Goal: Task Accomplishment & Management: Use online tool/utility

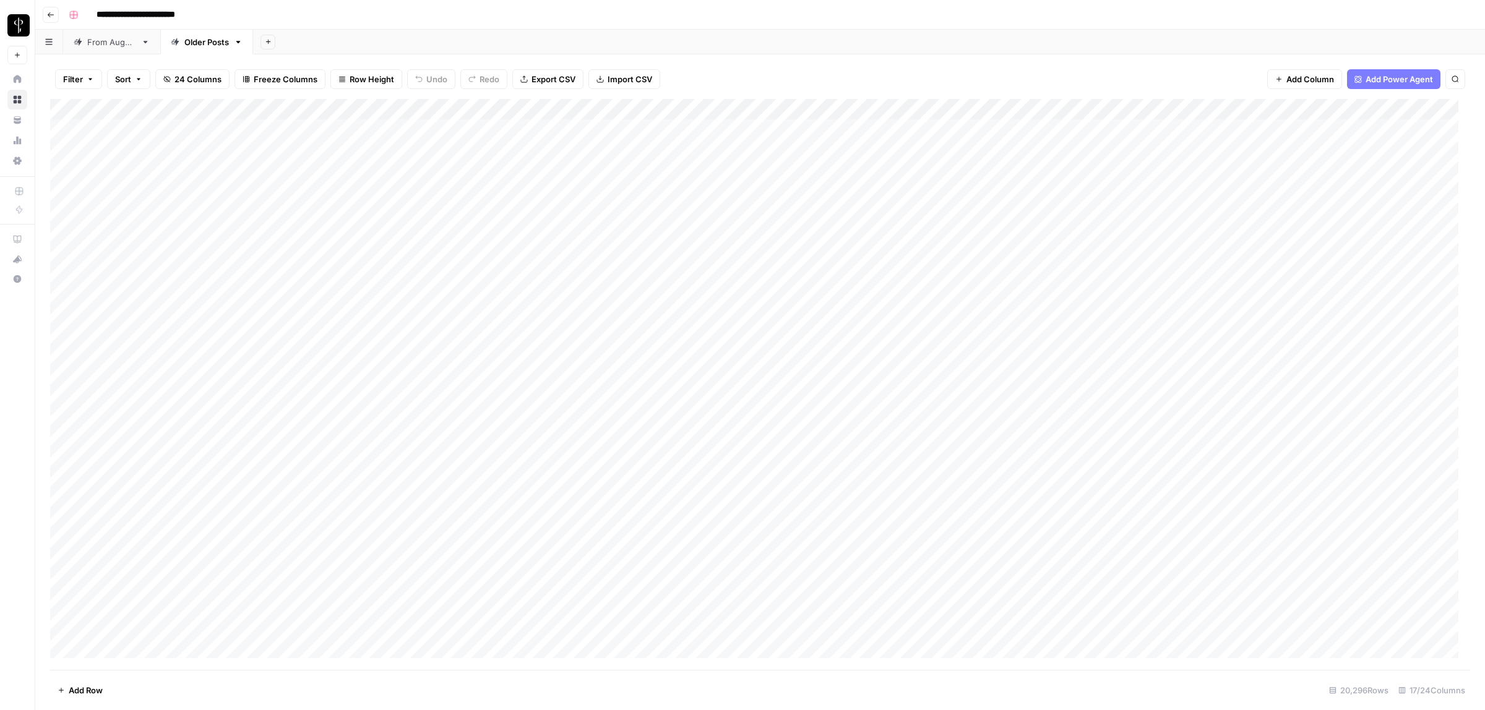
click at [114, 41] on div "From [DATE]" at bounding box center [111, 42] width 49 height 12
click at [85, 73] on button "Filter" at bounding box center [78, 79] width 47 height 20
click at [168, 147] on input "text" at bounding box center [147, 145] width 136 height 12
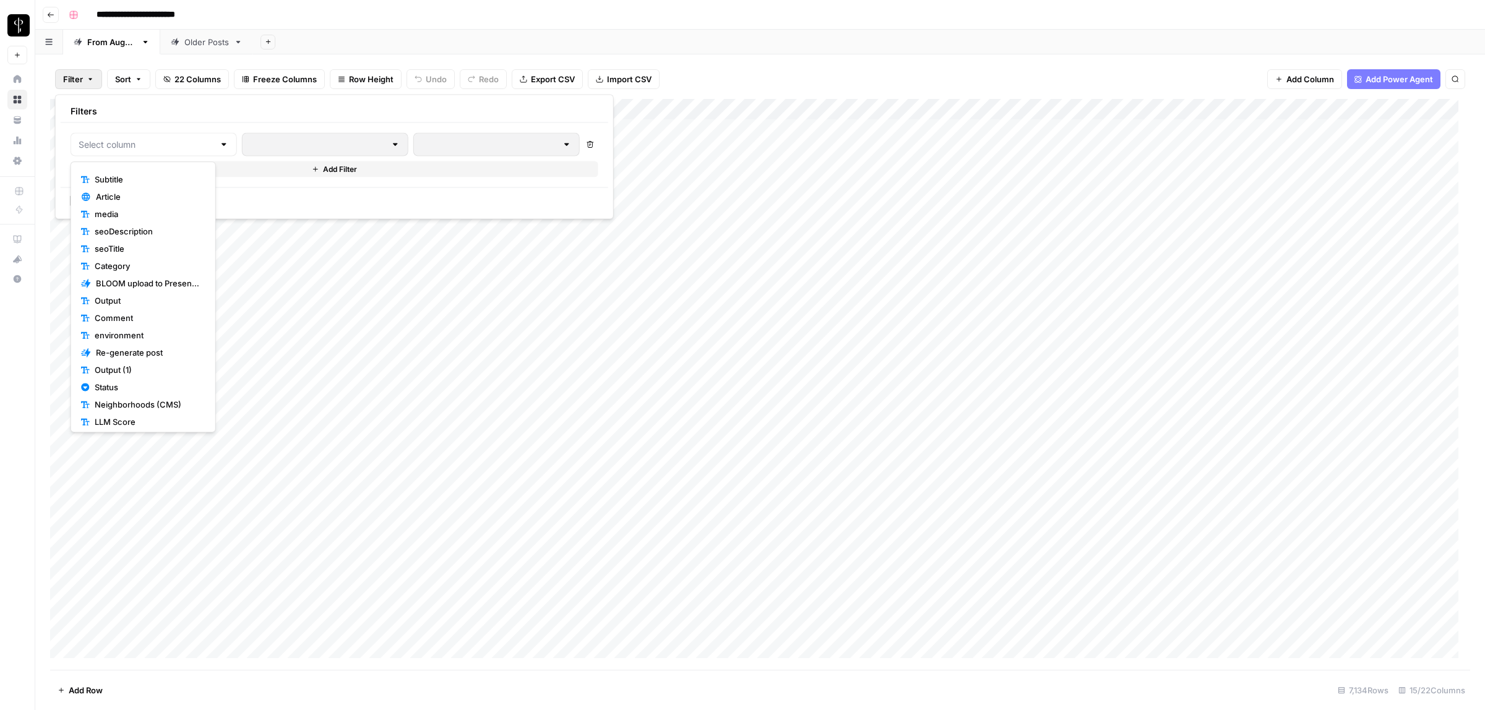
scroll to position [70, 0]
click at [113, 388] on span "Status" at bounding box center [148, 383] width 106 height 12
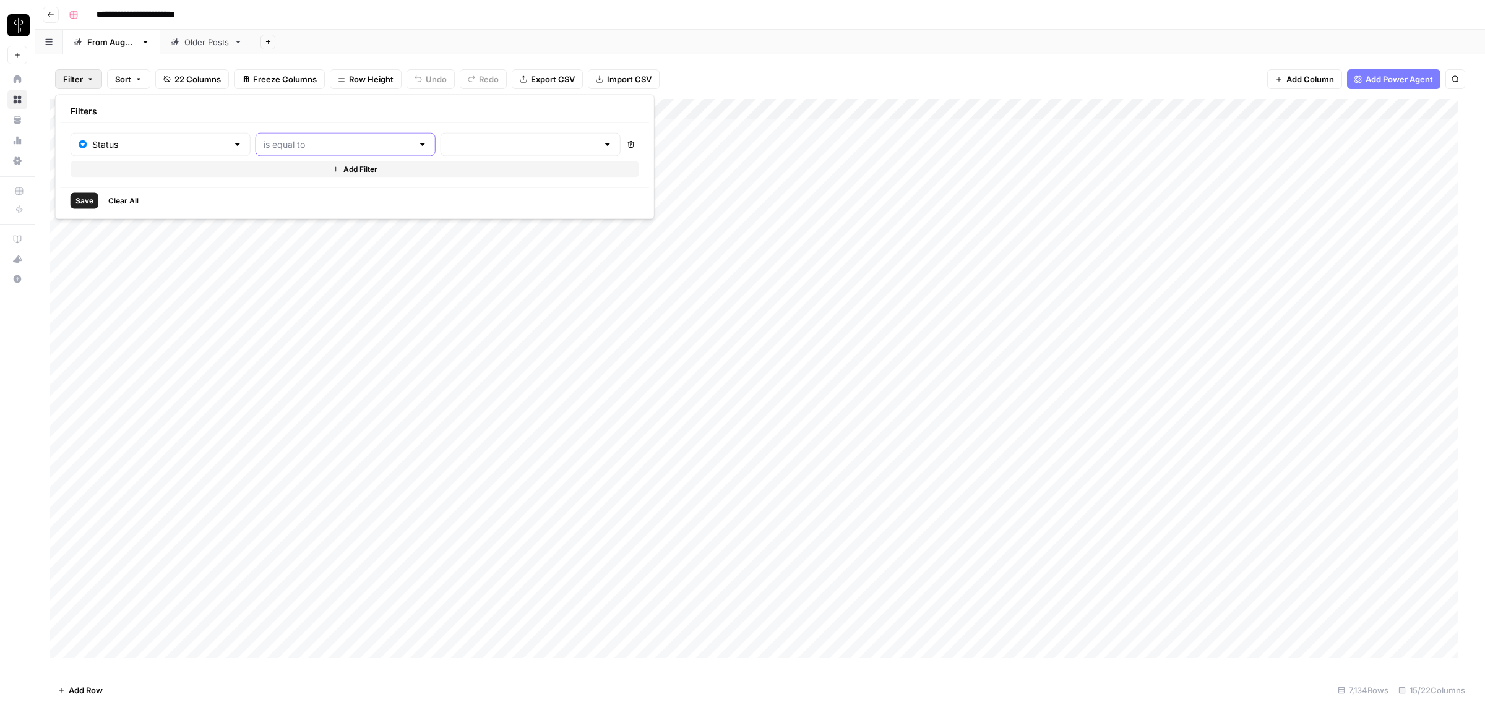
click at [282, 144] on input "text" at bounding box center [338, 145] width 149 height 12
click at [298, 191] on span "is not equal to" at bounding box center [312, 193] width 133 height 12
type input "is not equal to"
click at [449, 146] on input "text" at bounding box center [523, 145] width 149 height 12
click at [459, 172] on span "Posted" at bounding box center [484, 176] width 118 height 12
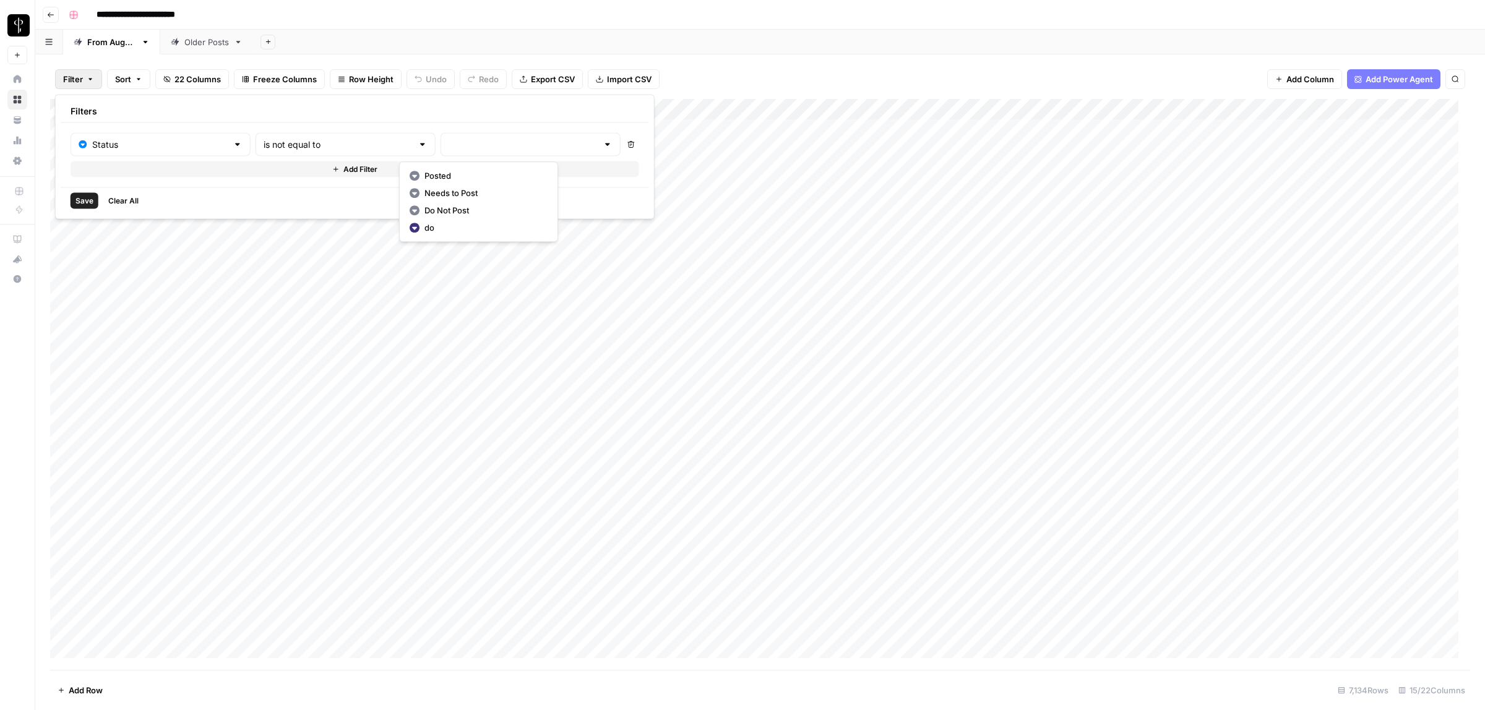
type input "Posted"
click at [291, 170] on button "Add Filter" at bounding box center [357, 170] width 572 height 16
click at [149, 173] on input "text" at bounding box center [154, 173] width 150 height 12
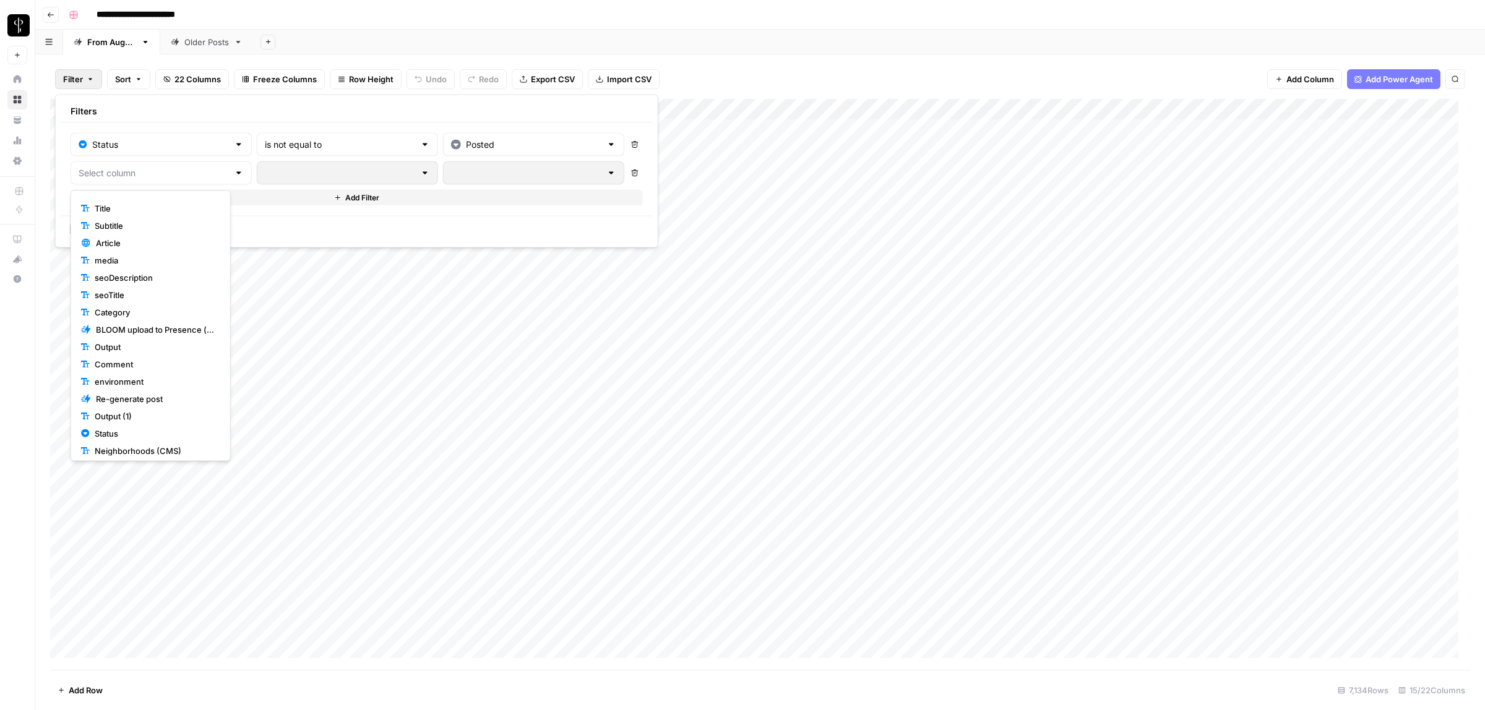
scroll to position [87, 0]
click at [127, 396] on span "Status" at bounding box center [155, 395] width 121 height 12
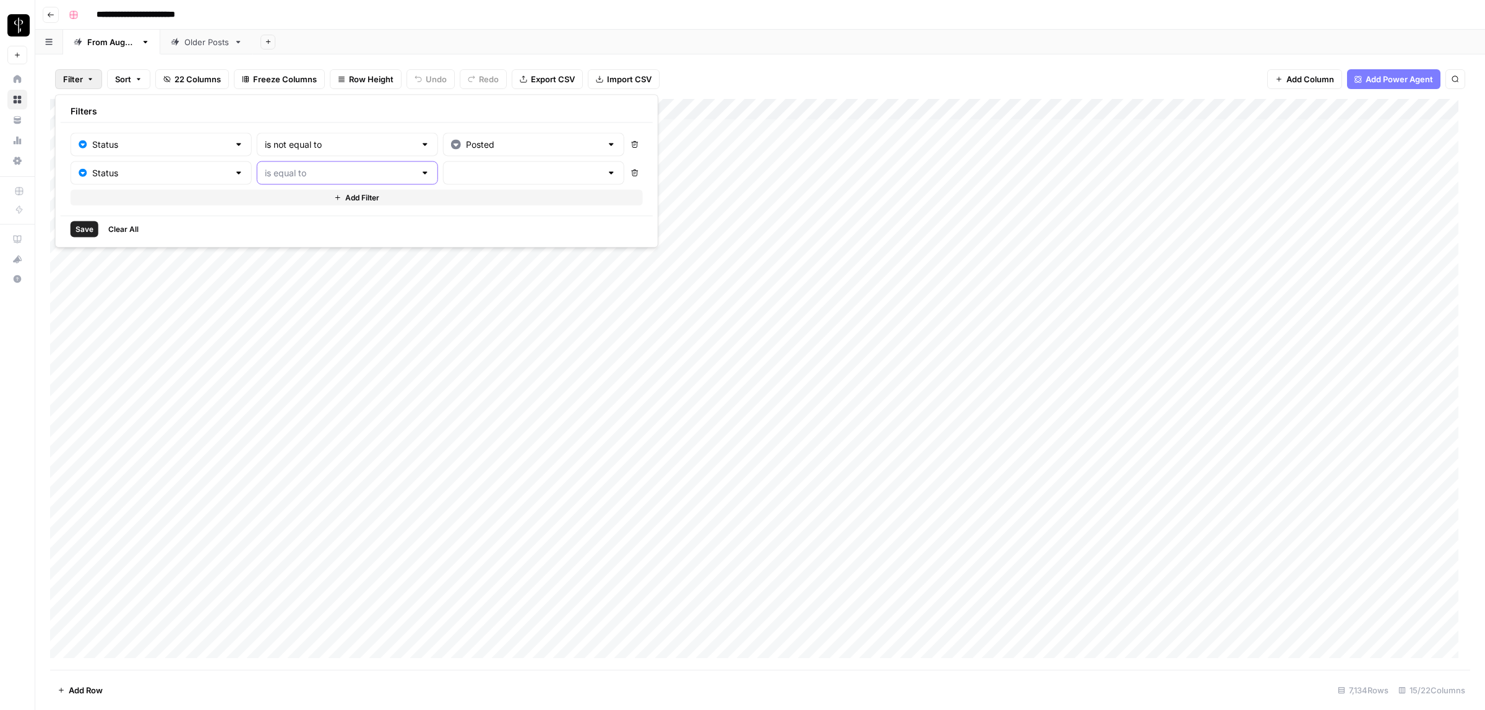
click at [310, 170] on input "text" at bounding box center [340, 173] width 150 height 12
click at [289, 221] on span "is not equal to" at bounding box center [313, 222] width 134 height 12
type input "is not equal to"
click at [451, 173] on input "text" at bounding box center [526, 173] width 150 height 12
click at [462, 221] on span "Needs to Post" at bounding box center [486, 222] width 119 height 12
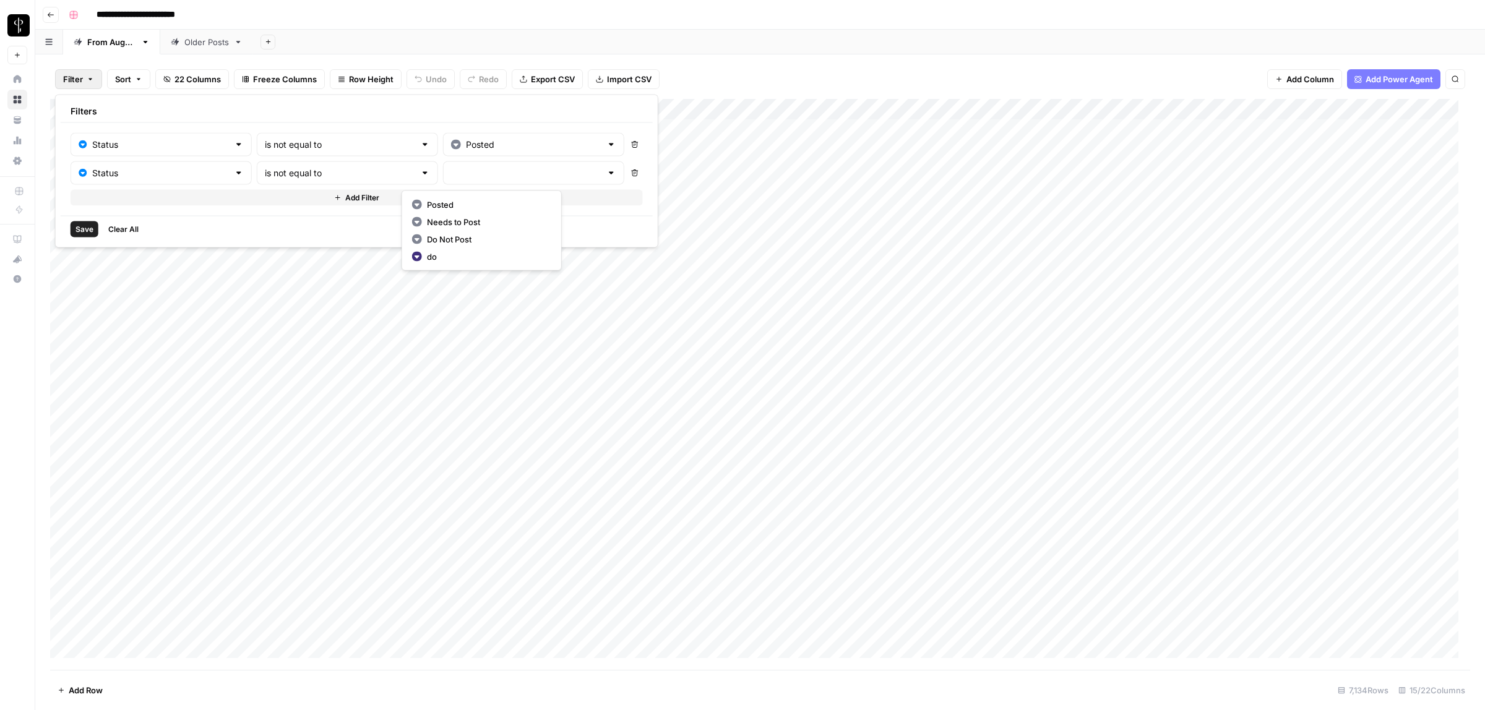
type input "Needs to Post"
click at [266, 199] on button "Add Filter" at bounding box center [357, 198] width 572 height 16
click at [162, 199] on input "text" at bounding box center [154, 202] width 150 height 12
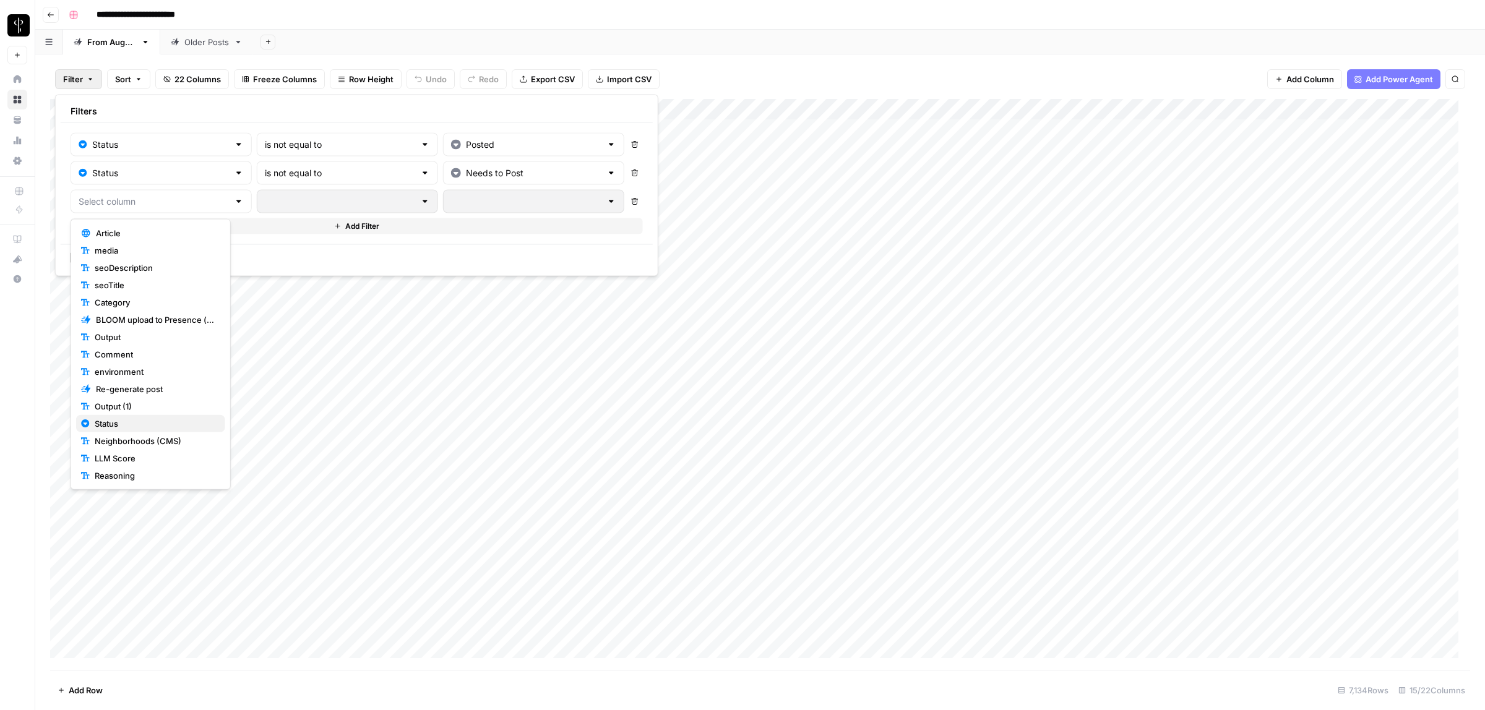
click at [131, 418] on span "Status" at bounding box center [155, 424] width 121 height 12
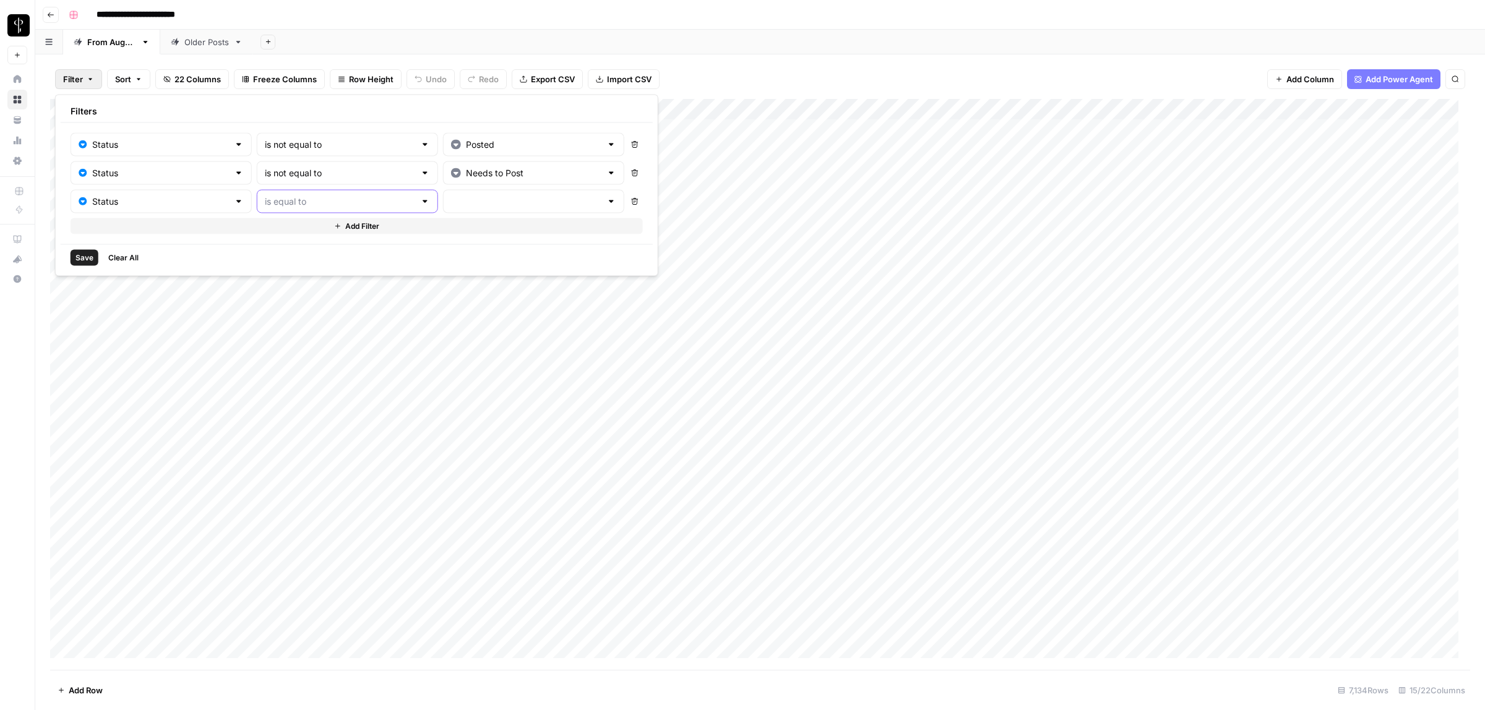
click at [317, 206] on input "text" at bounding box center [340, 202] width 150 height 12
click at [353, 255] on span "is not equal to" at bounding box center [313, 250] width 134 height 12
type input "is not equal to"
click at [497, 203] on input "text" at bounding box center [526, 202] width 150 height 12
click at [449, 266] on span "Do Not Post" at bounding box center [486, 268] width 119 height 12
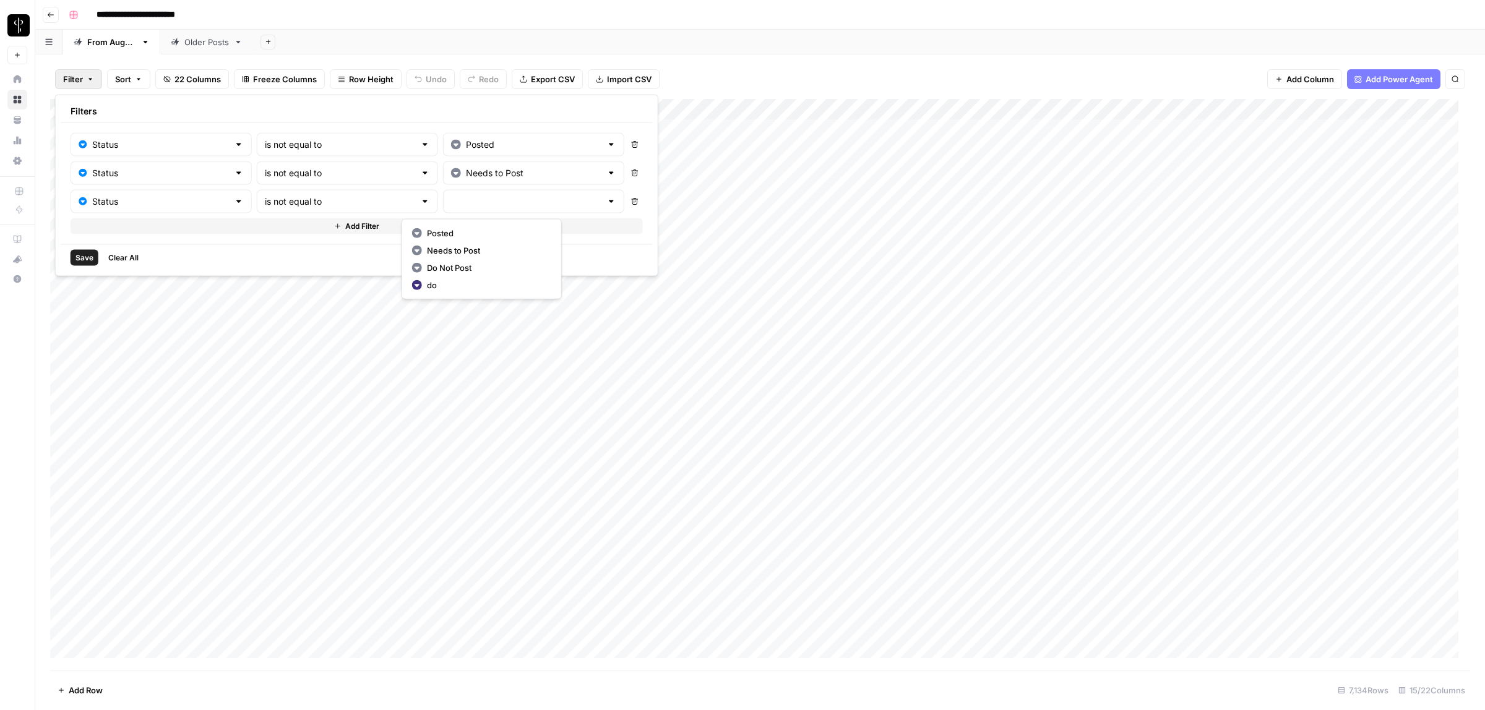
type input "Do Not Post"
click at [87, 258] on span "Save" at bounding box center [84, 257] width 18 height 11
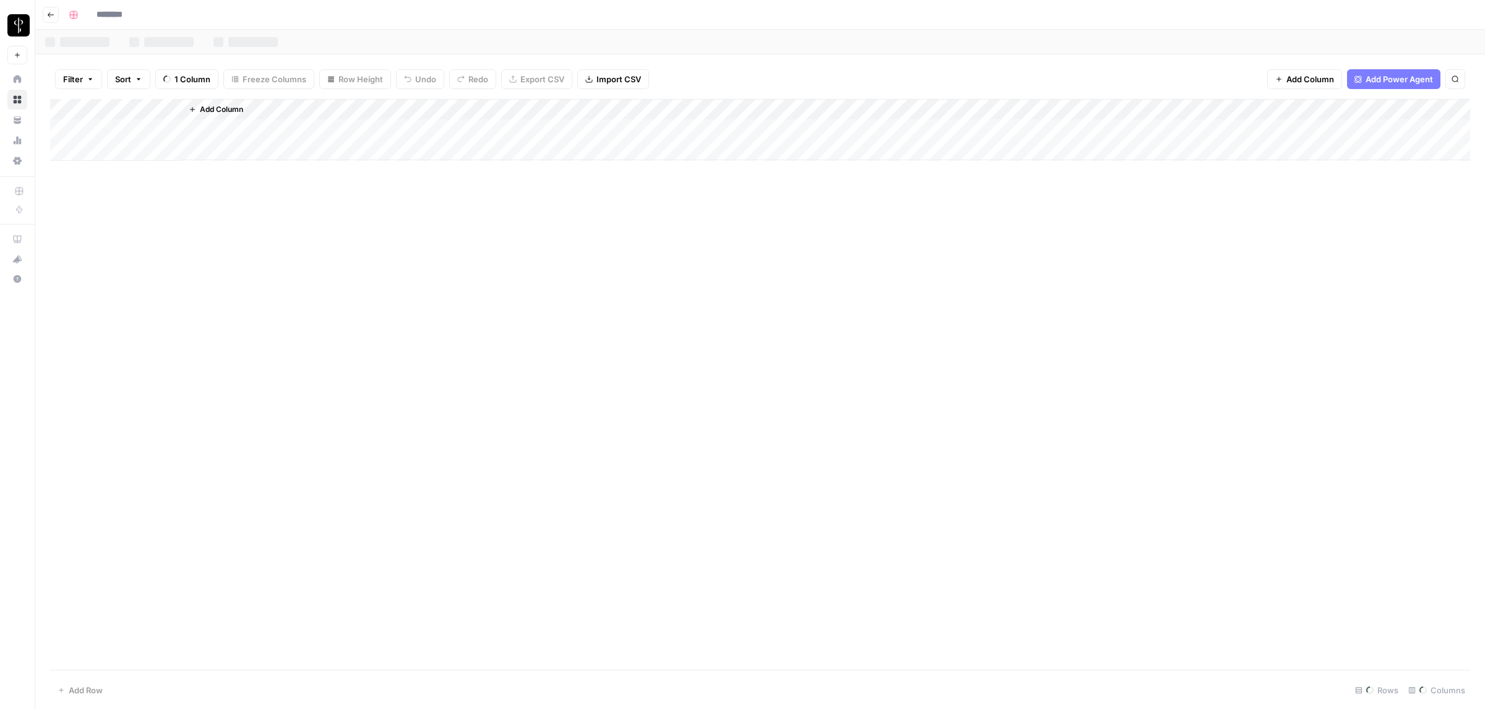
type input "**********"
